Goal: Transaction & Acquisition: Purchase product/service

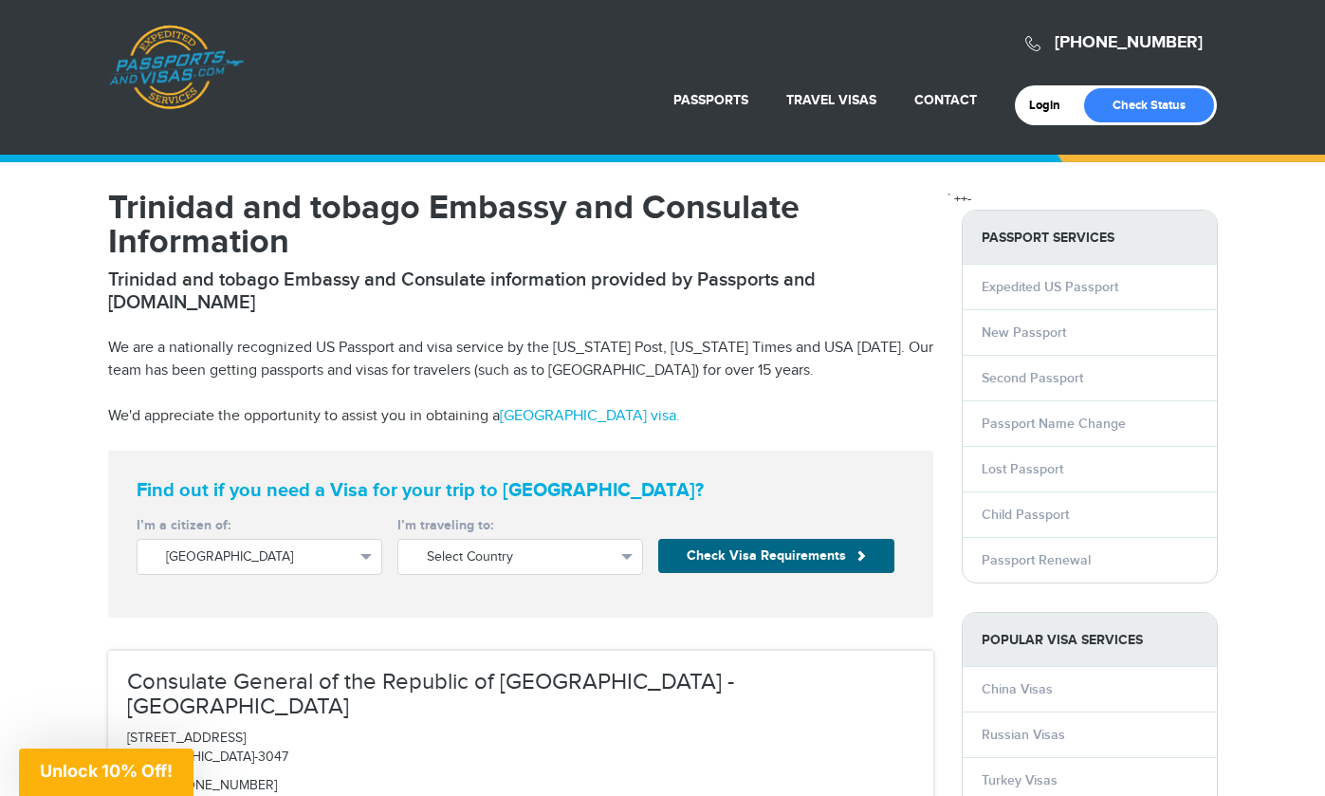
scroll to position [279, 0]
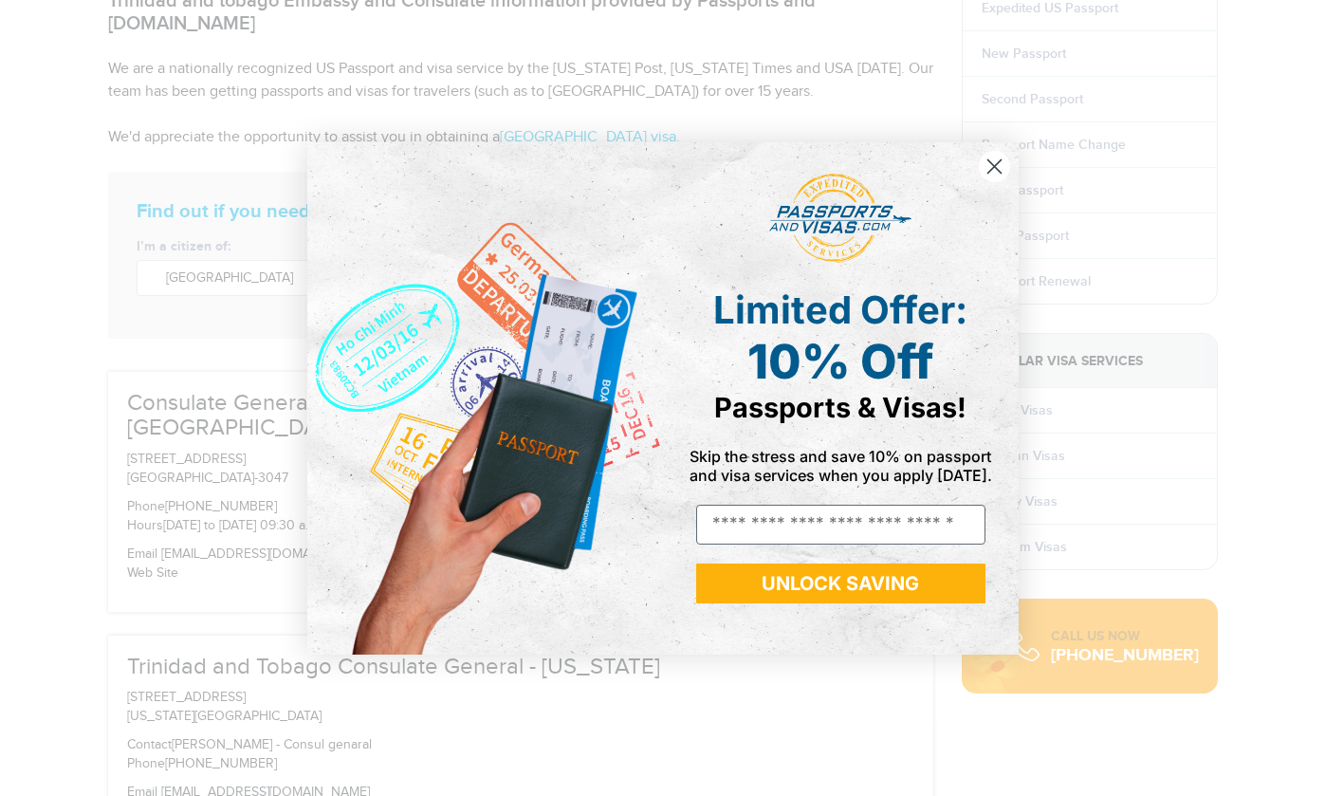
click at [994, 166] on icon "Close dialog" at bounding box center [993, 165] width 13 height 13
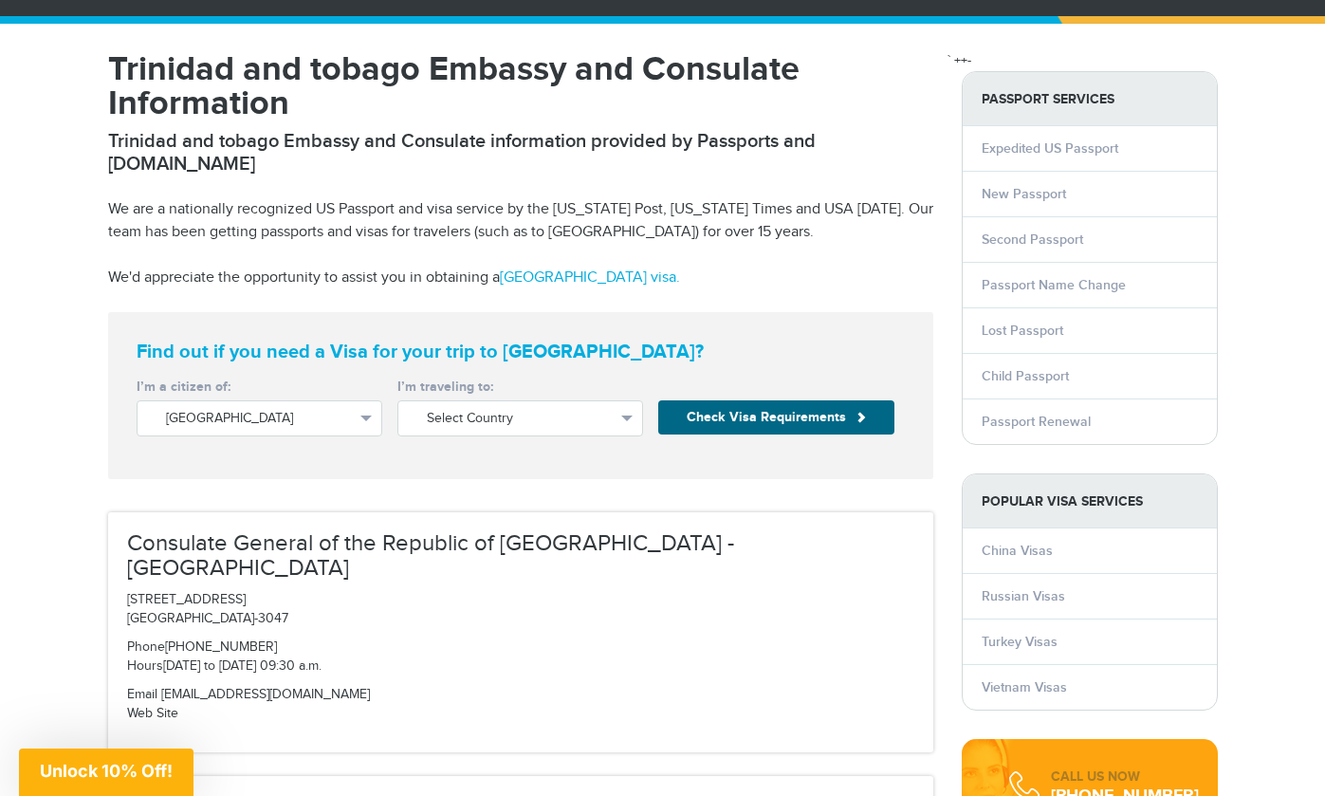
scroll to position [148, 0]
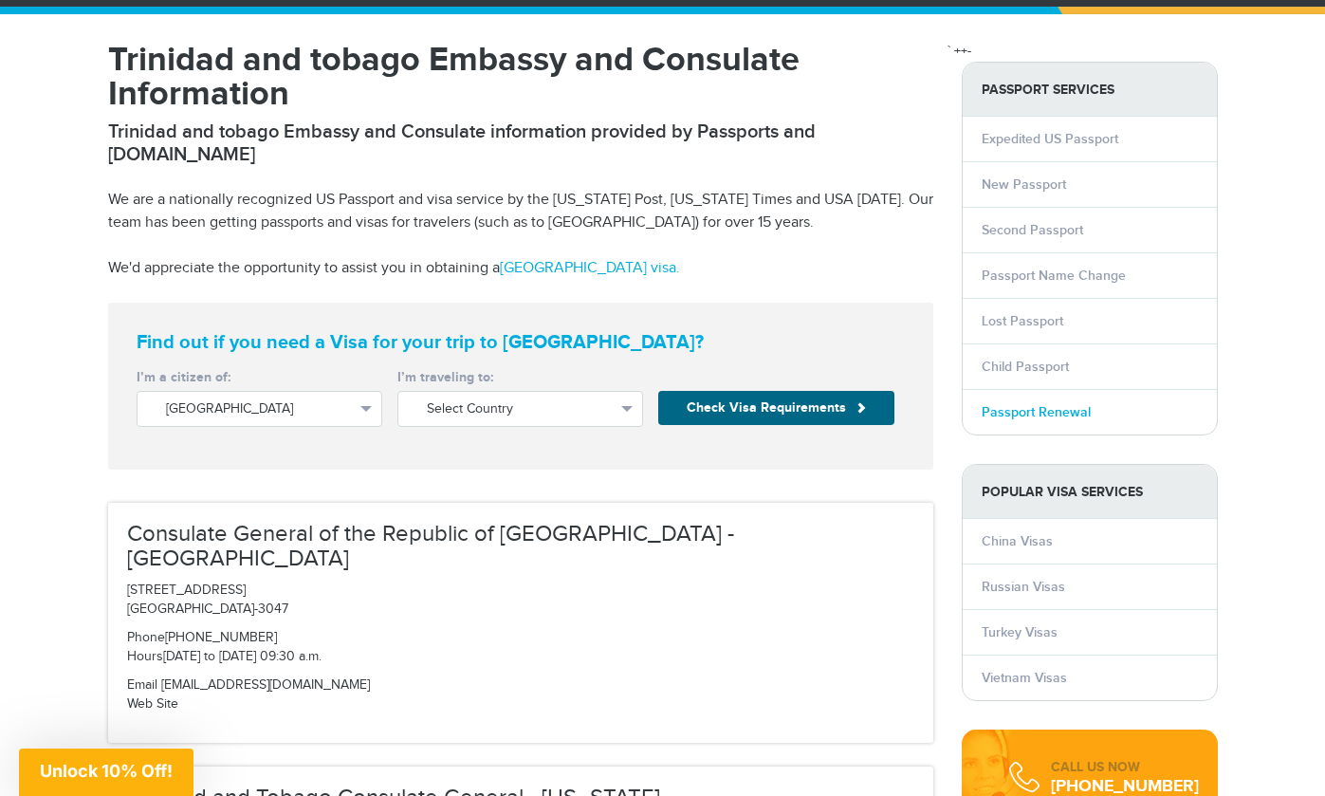
click at [1017, 411] on link "Passport Renewal" at bounding box center [1035, 412] width 109 height 16
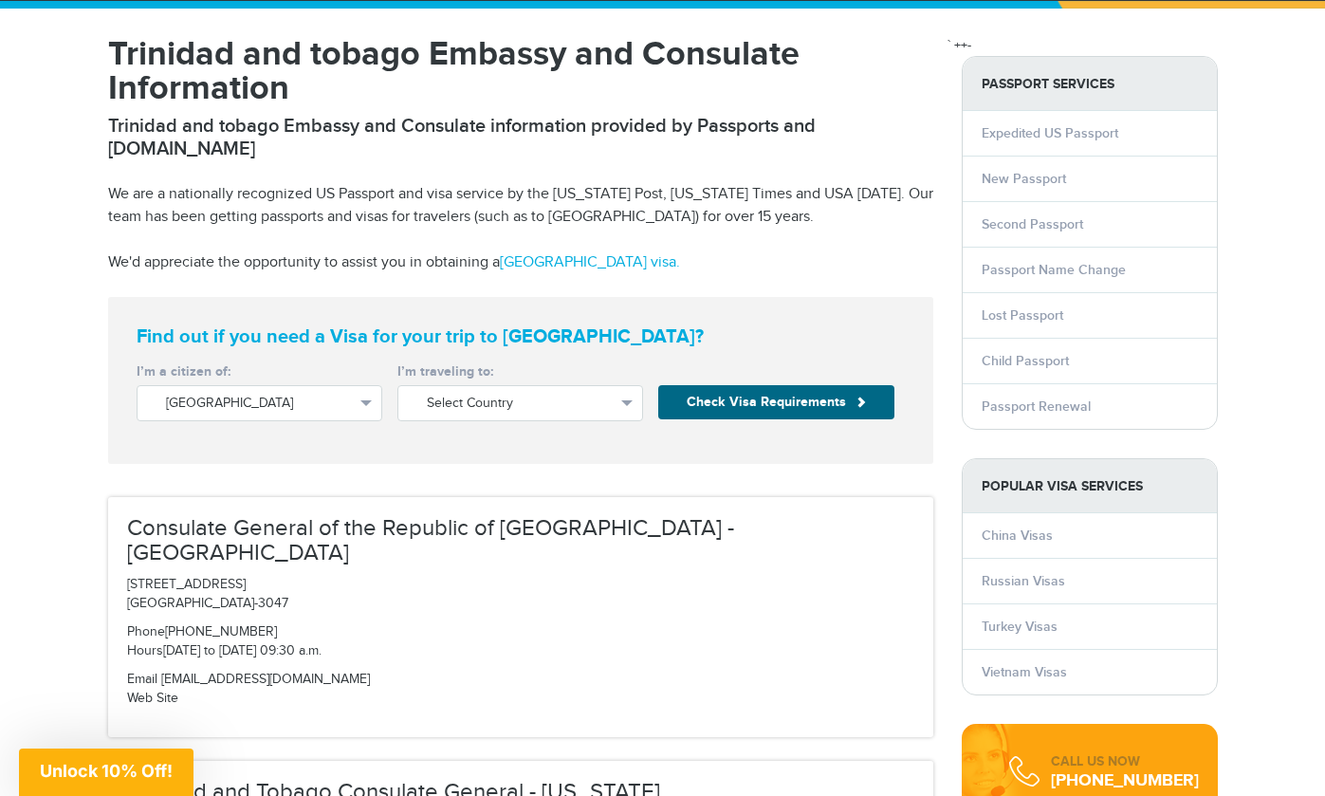
scroll to position [158, 0]
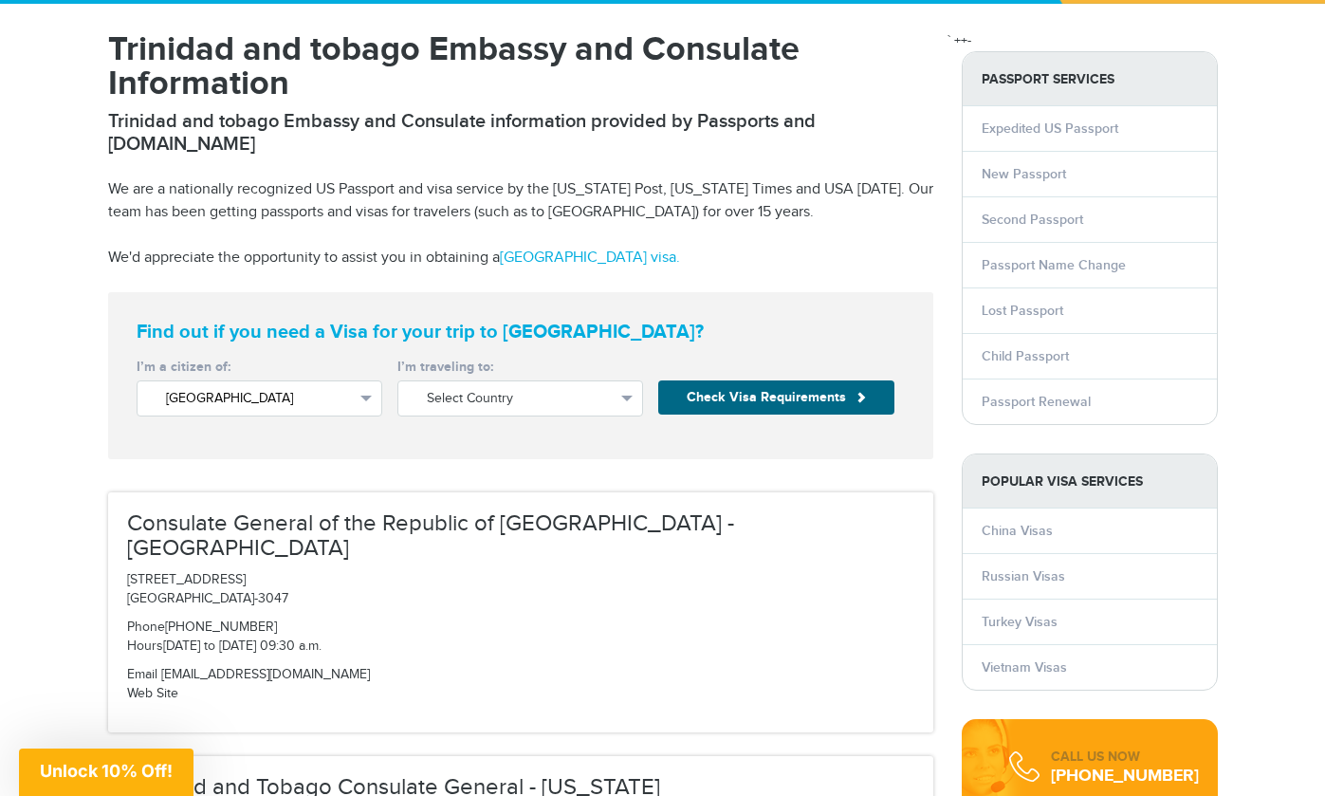
click at [361, 380] on button "United States" at bounding box center [260, 398] width 246 height 36
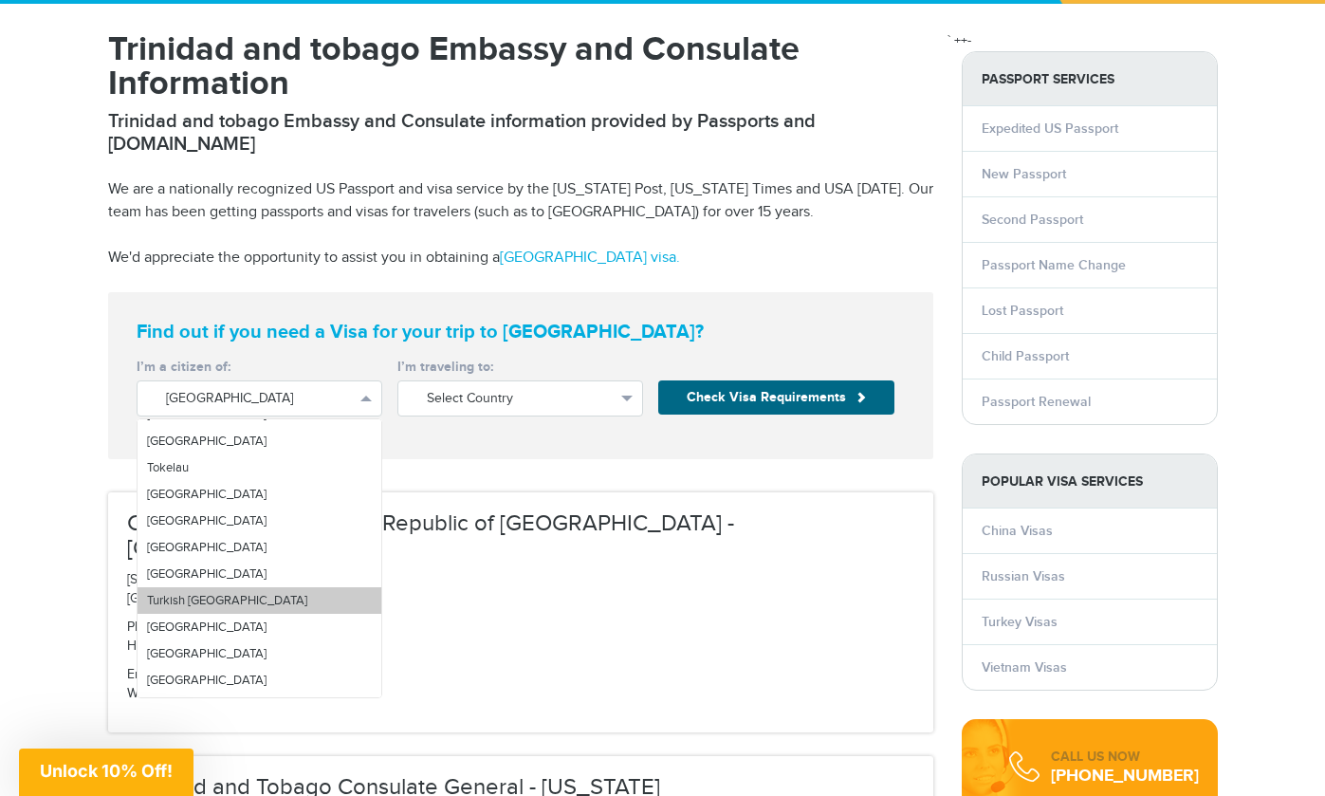
scroll to position [5967, 0]
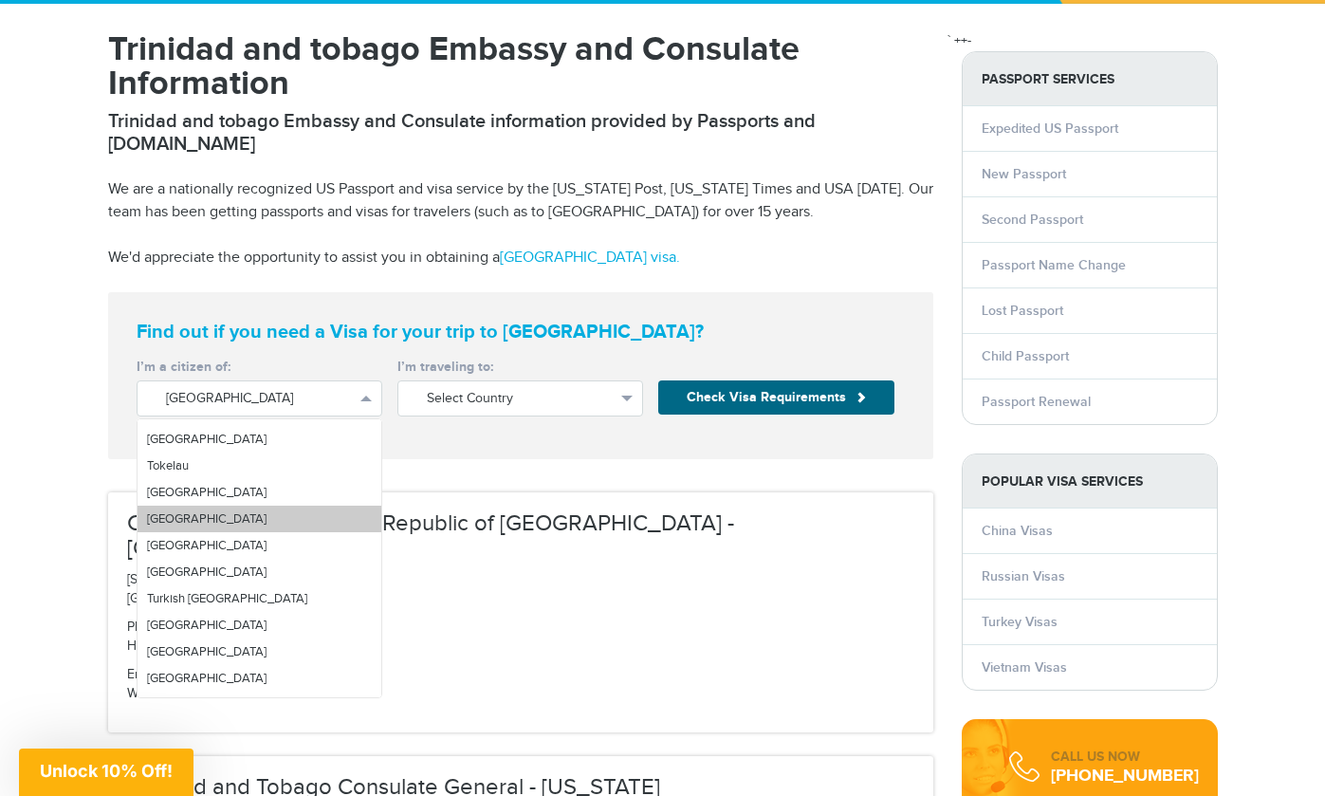
click at [218, 511] on span "Trinidad Tobago" at bounding box center [206, 518] width 119 height 15
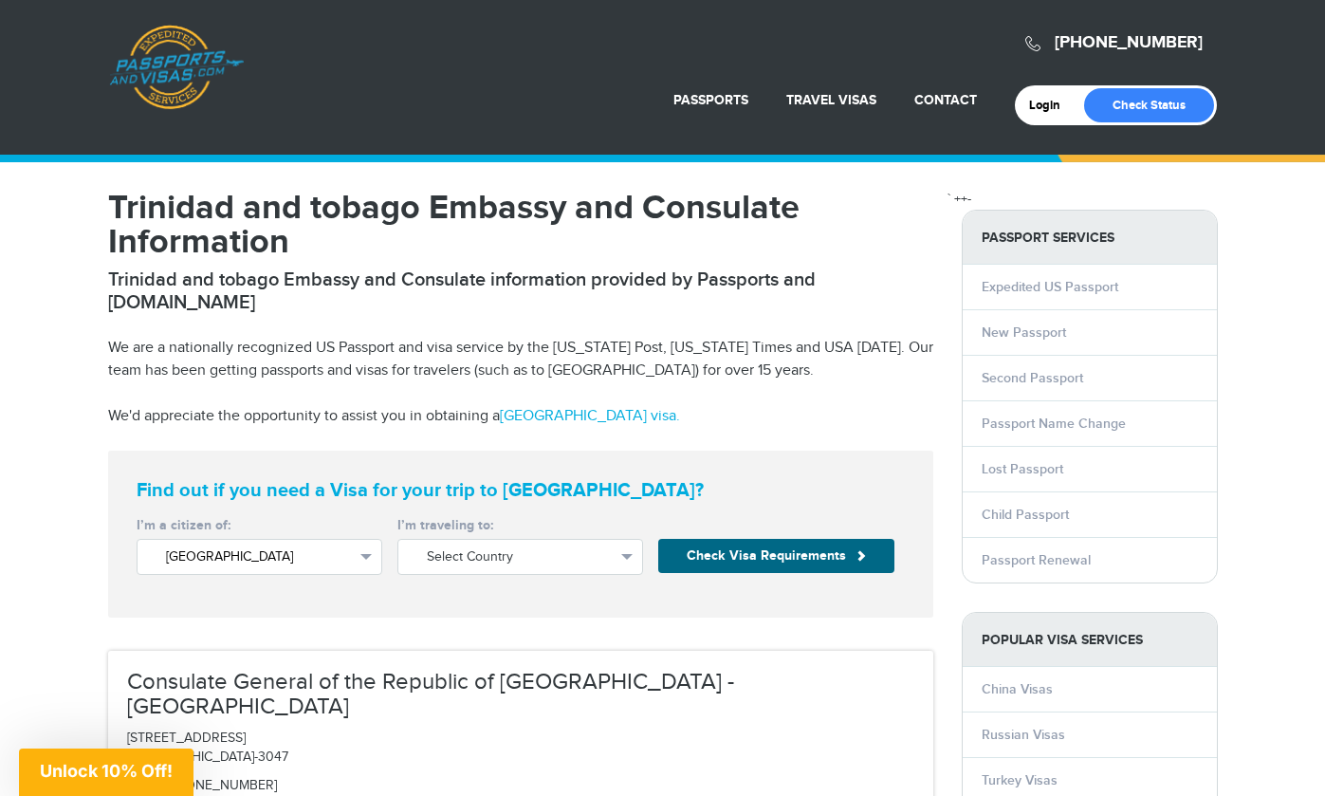
scroll to position [0, 0]
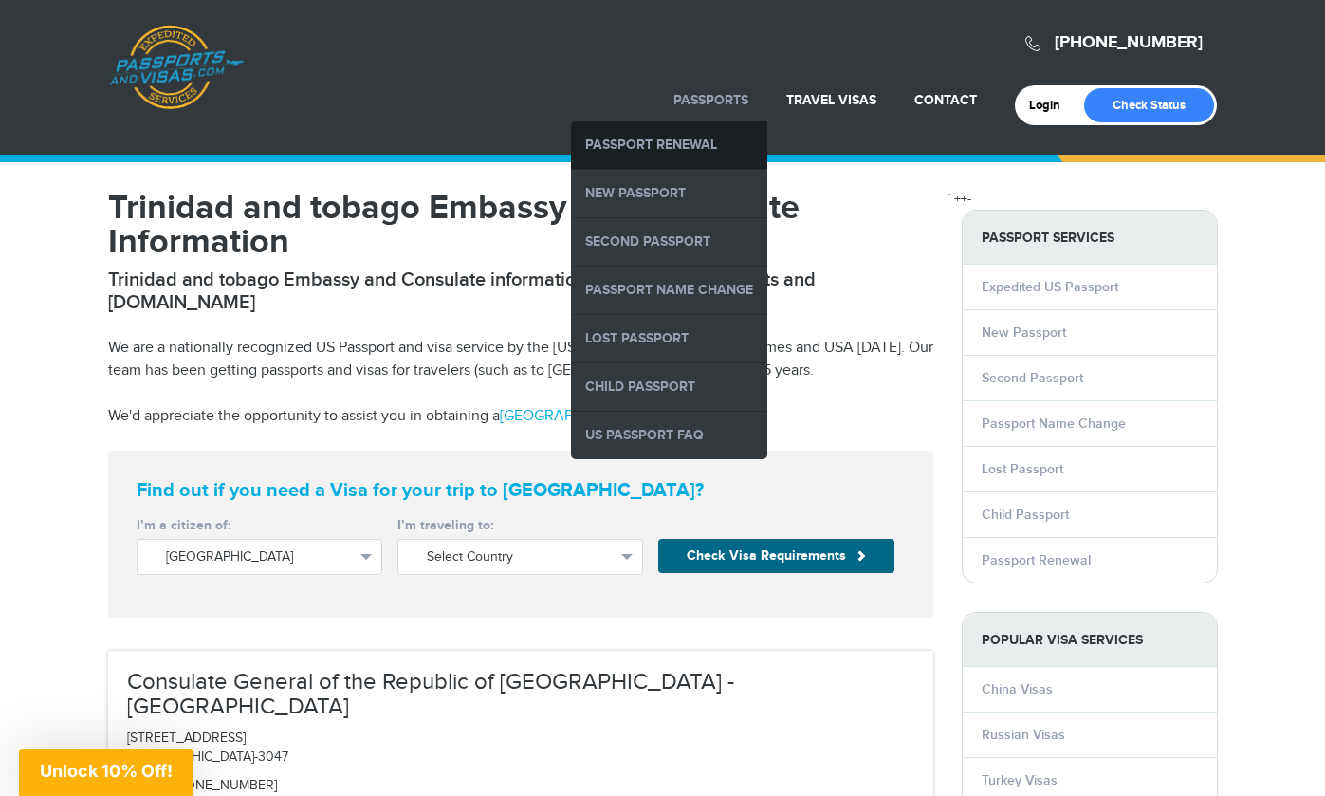
click at [664, 147] on link "Passport Renewal" at bounding box center [669, 144] width 196 height 47
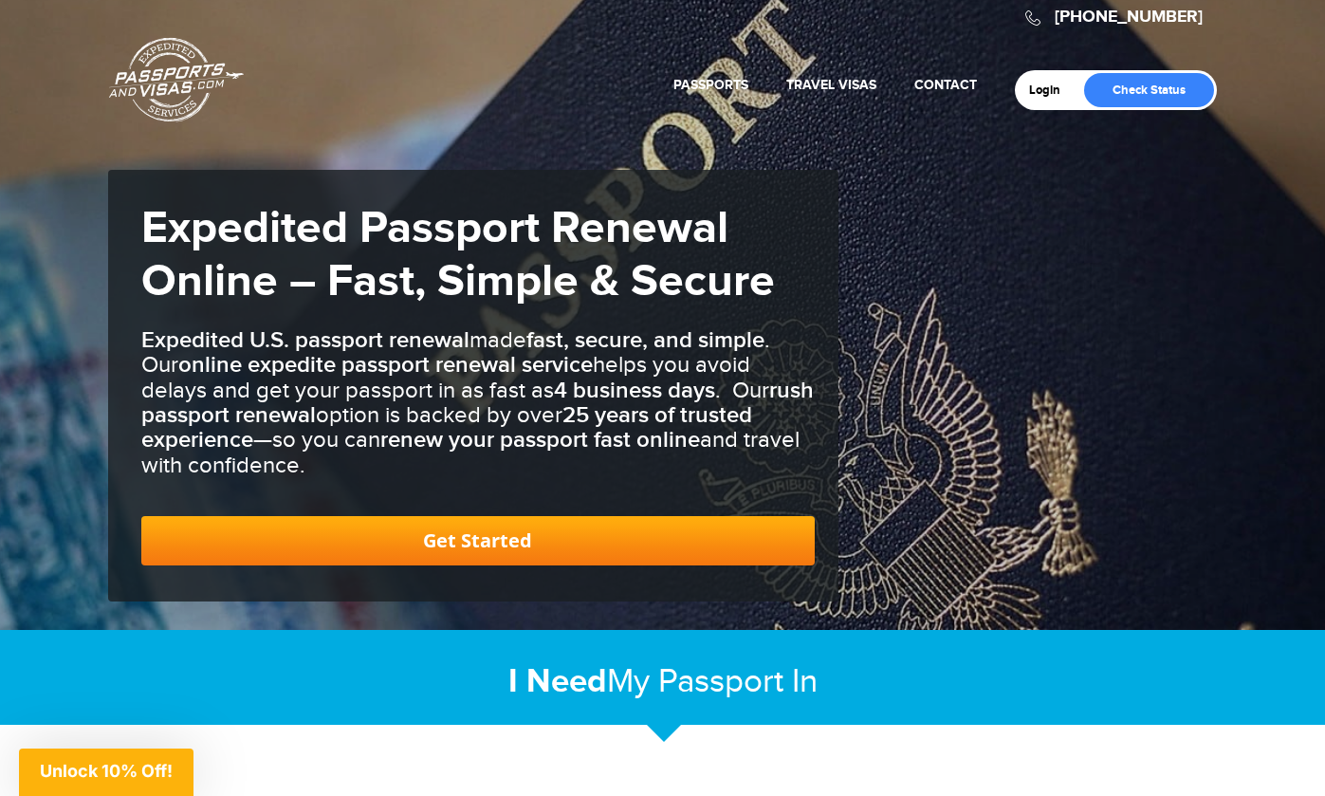
scroll to position [31, 0]
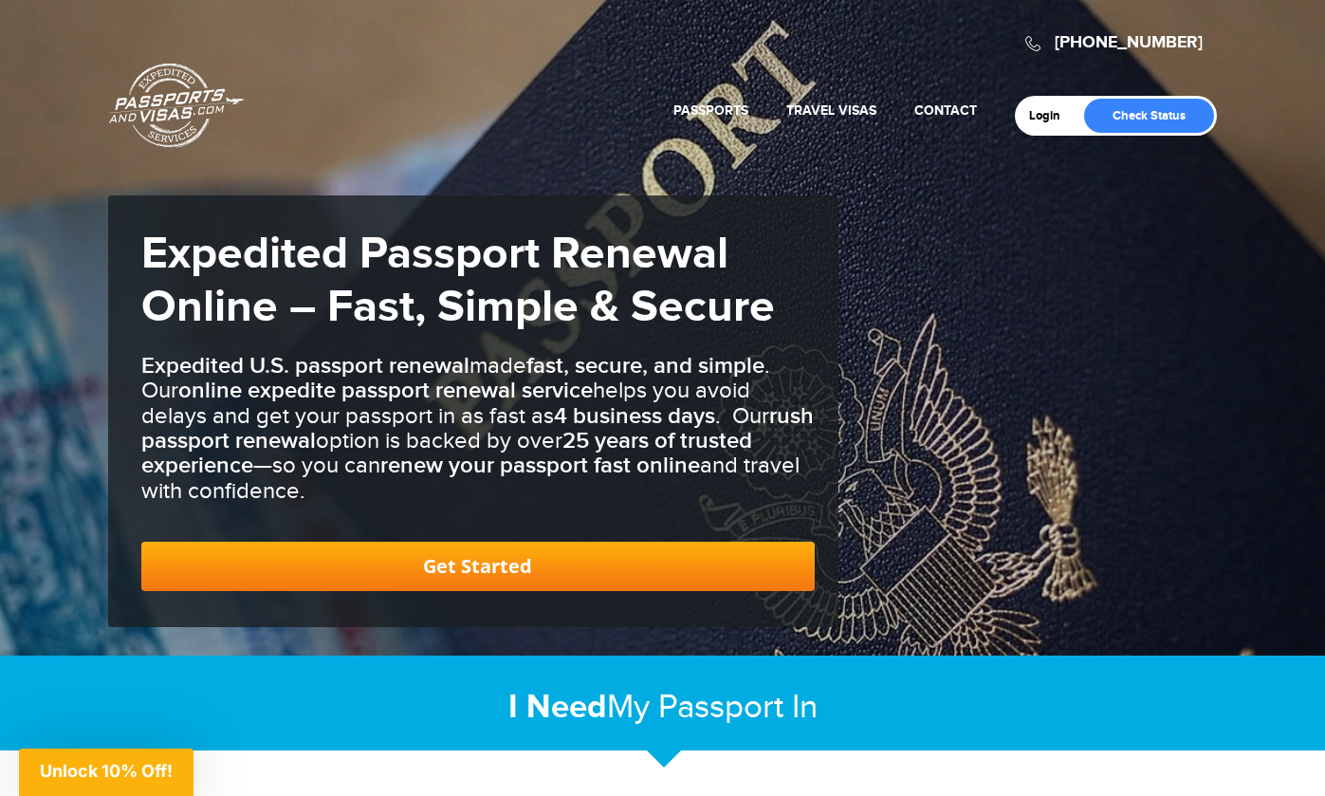
click at [459, 563] on link "Get Started" at bounding box center [477, 565] width 673 height 49
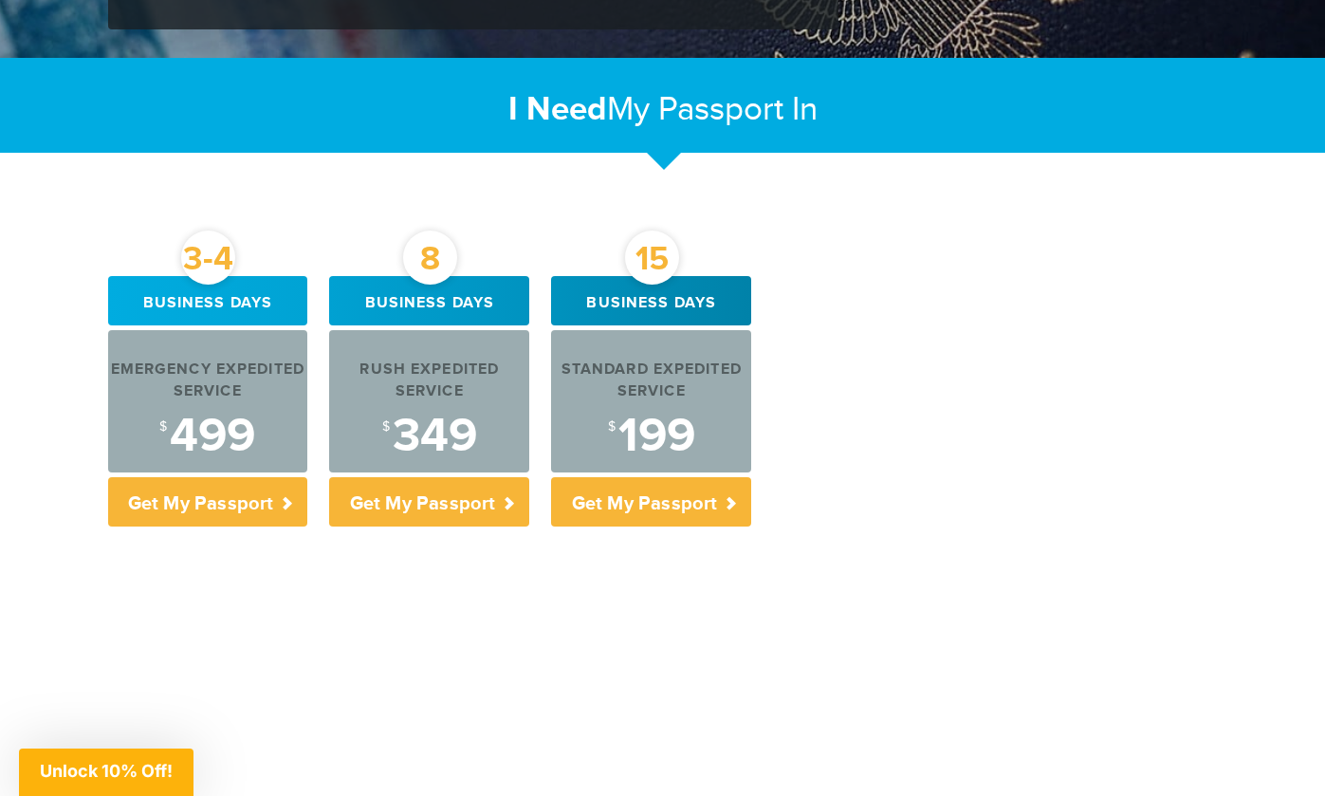
scroll to position [597, 0]
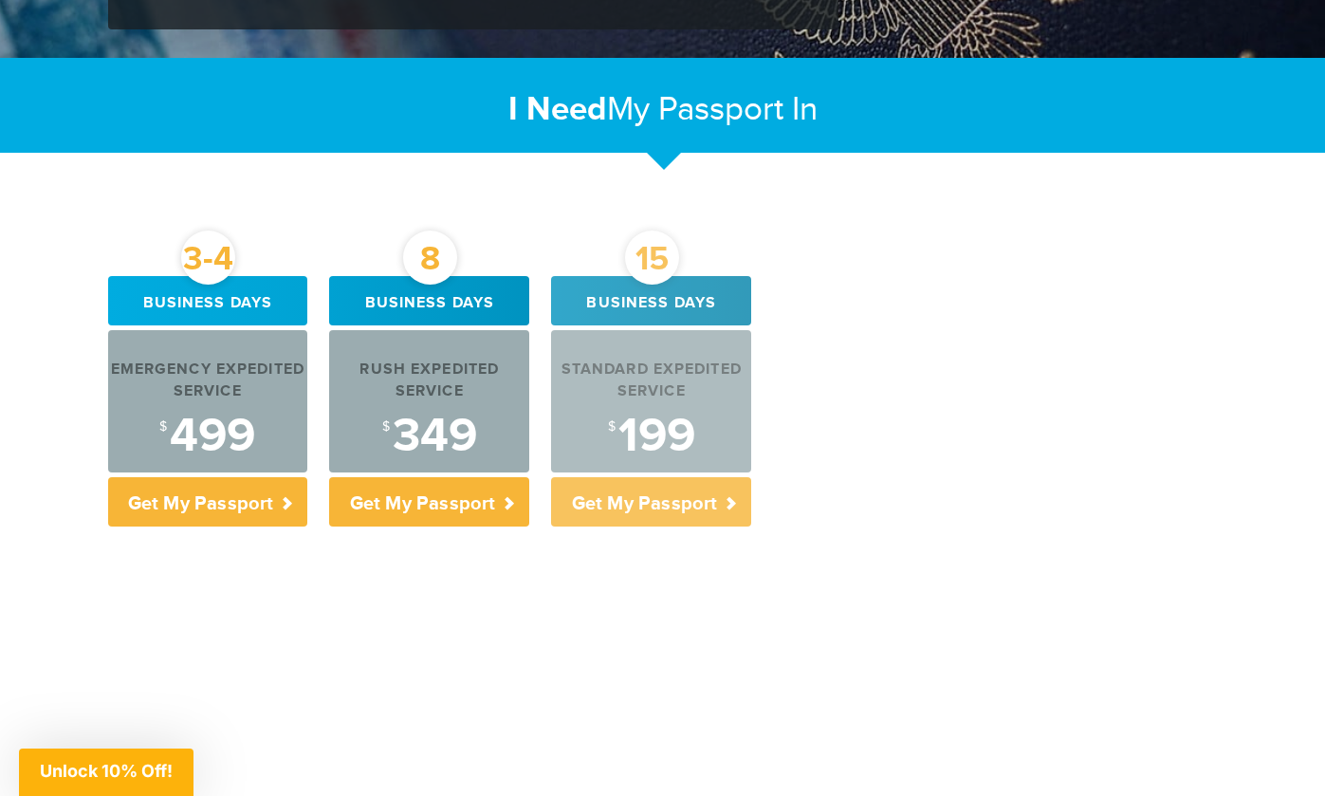
click at [660, 514] on p "Get My Passport" at bounding box center [651, 501] width 200 height 49
